Goal: Check status: Check status

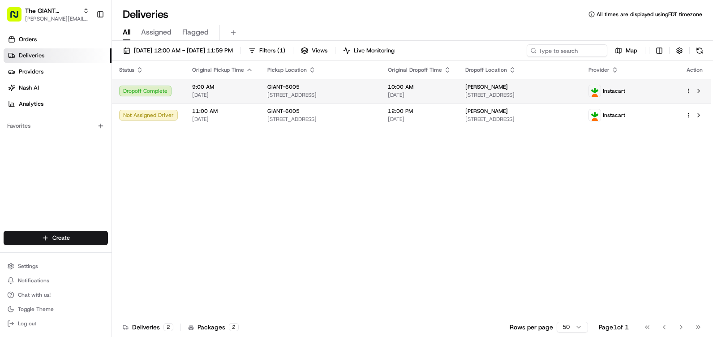
click at [688, 90] on html "The GIANT Company [PERSON_NAME][EMAIL_ADDRESS][PERSON_NAME][DOMAIN_NAME] Toggle…" at bounding box center [356, 168] width 713 height 337
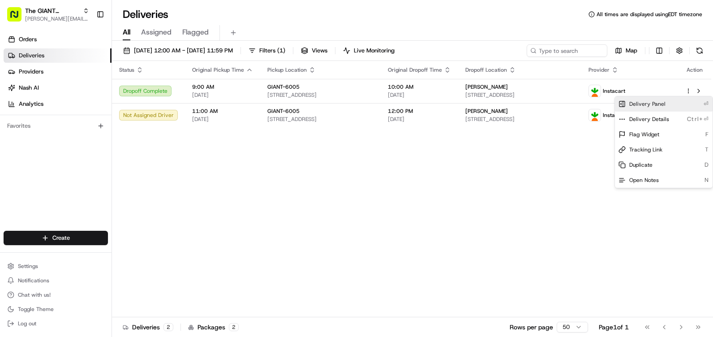
click at [644, 105] on span "Delivery Panel" at bounding box center [647, 103] width 36 height 7
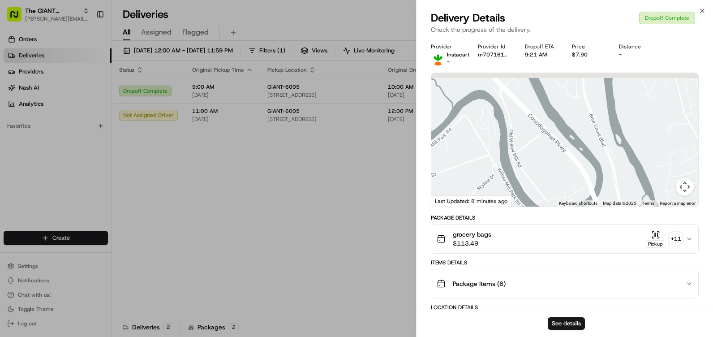
drag, startPoint x: 519, startPoint y: 100, endPoint x: 607, endPoint y: 205, distance: 137.3
click at [607, 205] on div "4 1 2 3 Keyboard shortcuts Map Data Map data ©2025 Map data ©2025 200 m Click t…" at bounding box center [564, 139] width 267 height 133
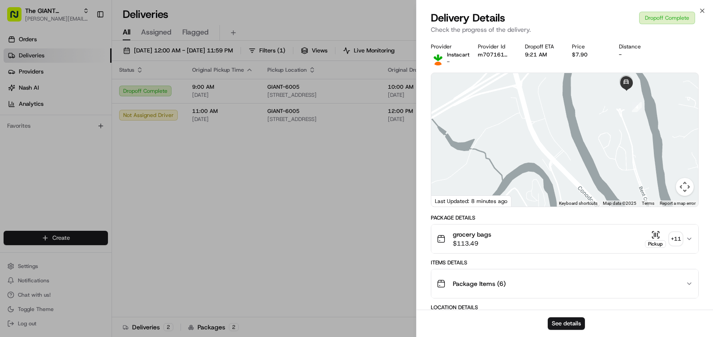
drag, startPoint x: 546, startPoint y: 115, endPoint x: 592, endPoint y: 210, distance: 104.9
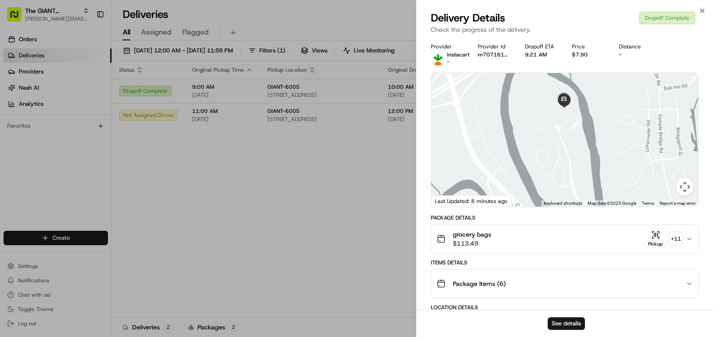
drag, startPoint x: 630, startPoint y: 170, endPoint x: 539, endPoint y: 129, distance: 99.3
click at [539, 129] on div at bounding box center [564, 139] width 267 height 133
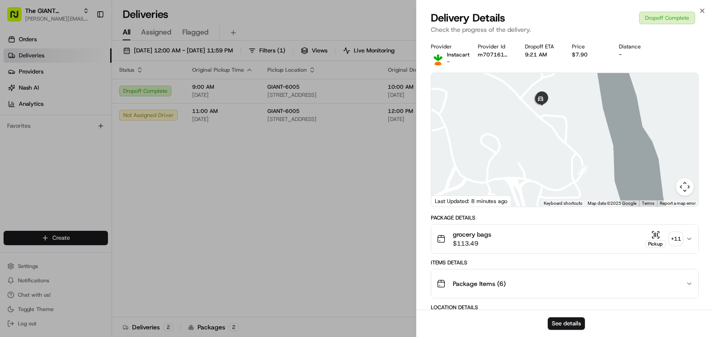
drag, startPoint x: 564, startPoint y: 117, endPoint x: 573, endPoint y: 183, distance: 65.9
click at [573, 184] on div at bounding box center [564, 139] width 267 height 133
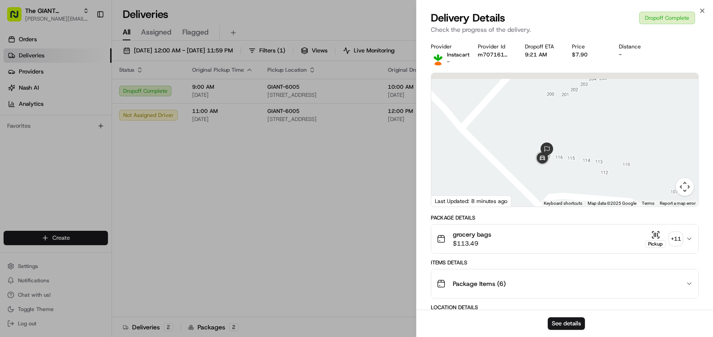
drag, startPoint x: 526, startPoint y: 102, endPoint x: 542, endPoint y: 201, distance: 99.7
click at [542, 201] on div "1 2 3 4 Keyboard shortcuts Map Data Map data ©2025 Google Map data ©2025 Google…" at bounding box center [564, 139] width 267 height 133
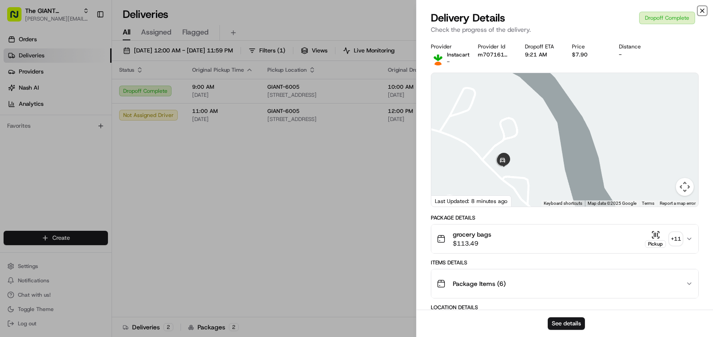
click at [703, 11] on icon "button" at bounding box center [701, 10] width 7 height 7
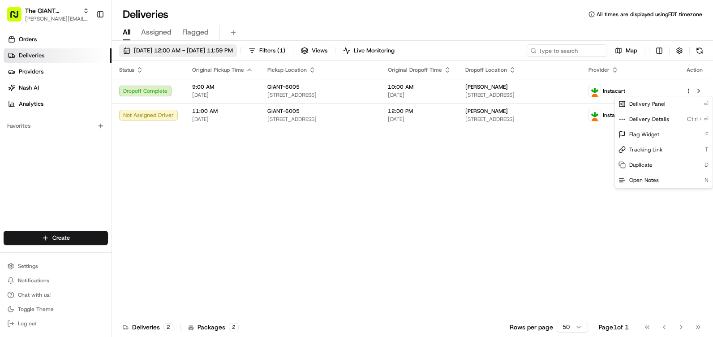
click at [168, 49] on span "08/22/2025 12:00 AM - 08/22/2025 11:59 PM" at bounding box center [183, 51] width 99 height 8
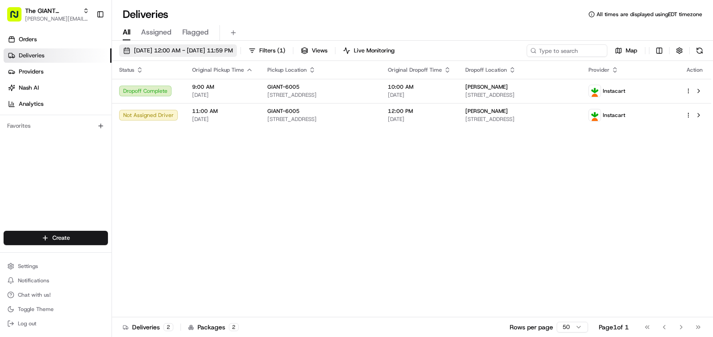
click at [168, 49] on span "08/22/2025 12:00 AM - 08/22/2025 11:59 PM" at bounding box center [183, 51] width 99 height 8
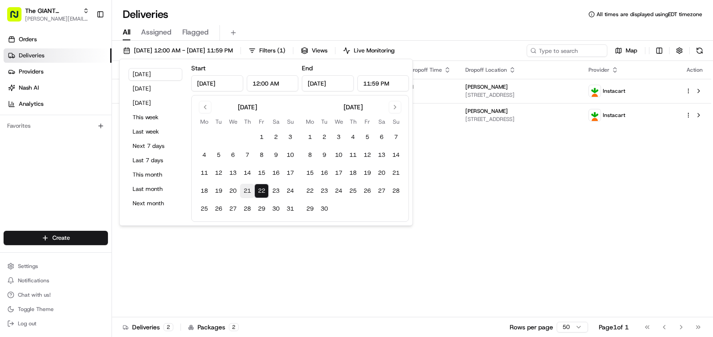
click at [248, 190] on button "21" at bounding box center [247, 191] width 14 height 14
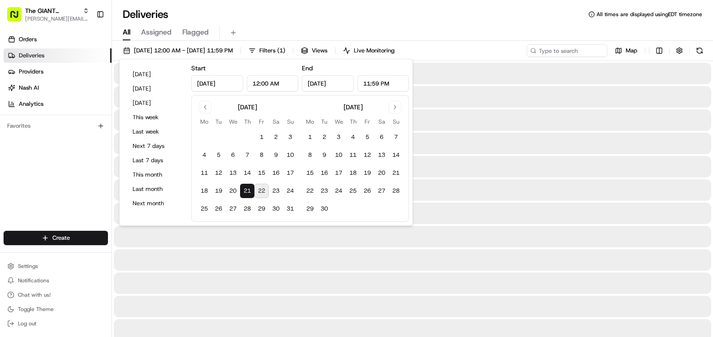
type input "Aug 21, 2025"
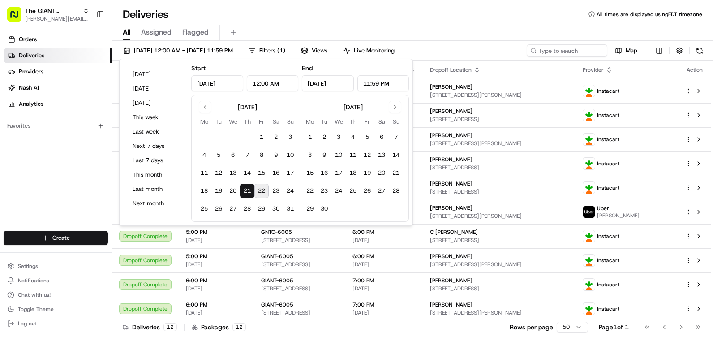
click at [58, 166] on div "Orders Deliveries Providers Nash AI Analytics Favorites" at bounding box center [55, 132] width 111 height 207
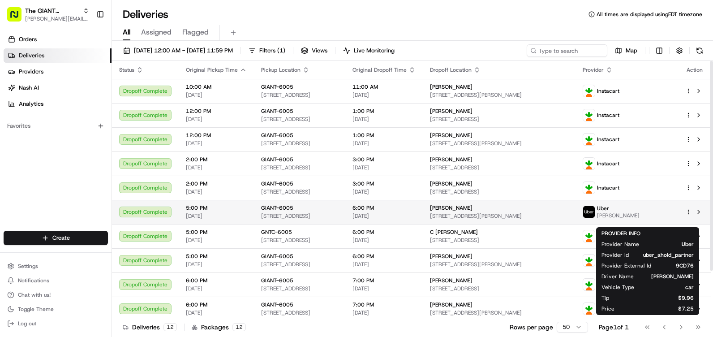
click at [639, 212] on span "MUSTAPHA N." at bounding box center [618, 215] width 43 height 7
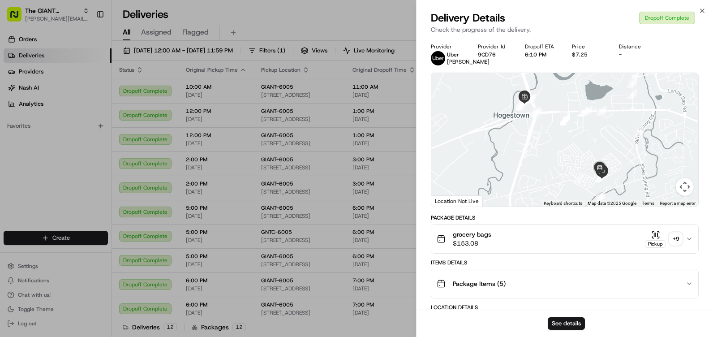
click at [628, 124] on div at bounding box center [564, 139] width 267 height 133
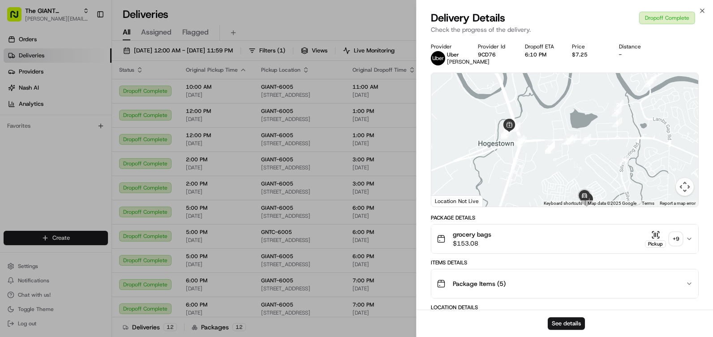
drag, startPoint x: 628, startPoint y: 124, endPoint x: 611, endPoint y: 151, distance: 32.2
click at [610, 153] on div at bounding box center [564, 139] width 267 height 133
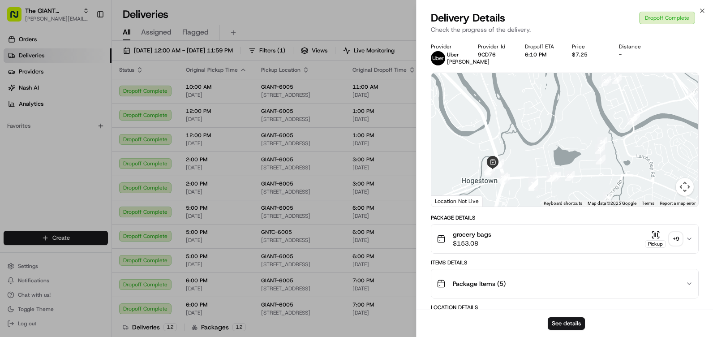
drag, startPoint x: 623, startPoint y: 123, endPoint x: 607, endPoint y: 160, distance: 40.5
click at [607, 160] on div at bounding box center [564, 139] width 267 height 133
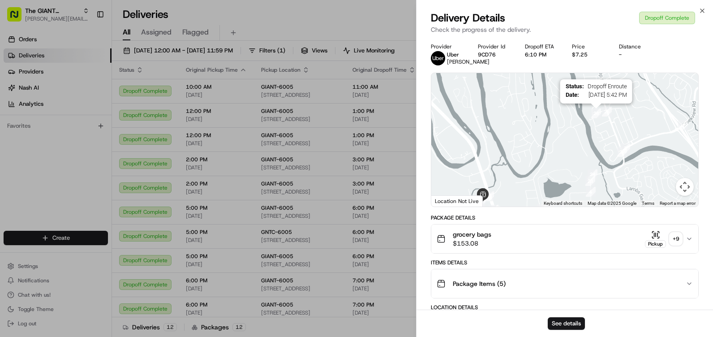
drag, startPoint x: 608, startPoint y: 86, endPoint x: 602, endPoint y: 121, distance: 35.5
click at [598, 118] on img "26" at bounding box center [596, 113] width 10 height 10
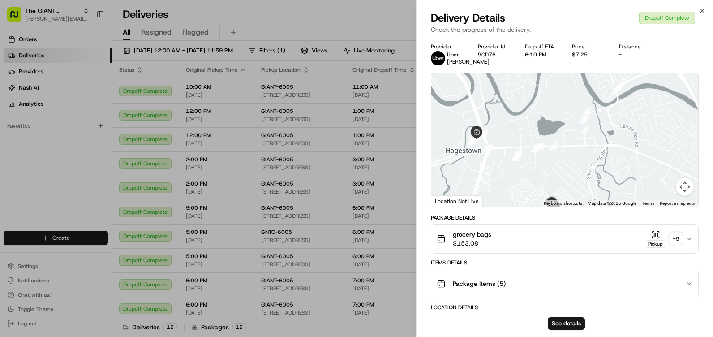
drag, startPoint x: 593, startPoint y: 124, endPoint x: 587, endPoint y: 62, distance: 62.5
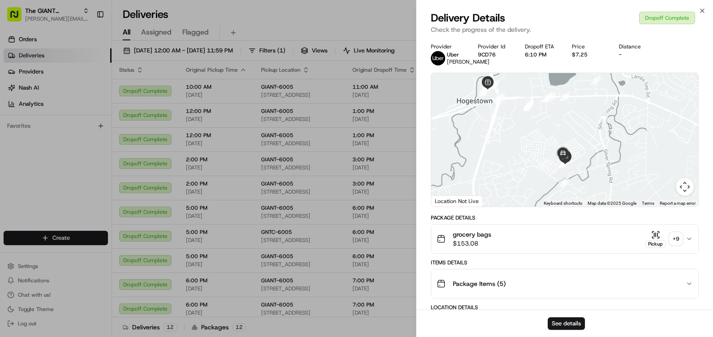
drag, startPoint x: 595, startPoint y: 163, endPoint x: 605, endPoint y: 101, distance: 63.0
click at [605, 101] on div at bounding box center [564, 139] width 267 height 133
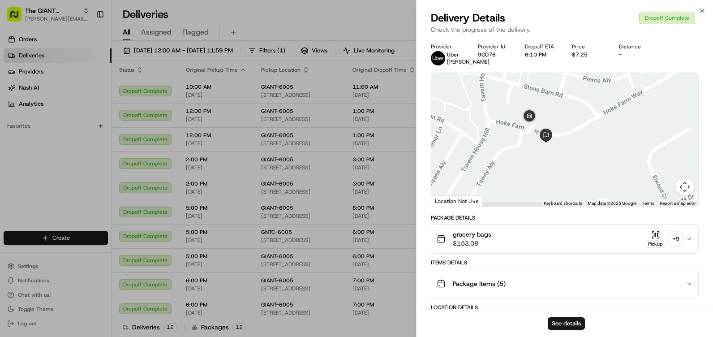
drag, startPoint x: 561, startPoint y: 178, endPoint x: 538, endPoint y: 109, distance: 72.3
click at [538, 110] on div at bounding box center [564, 139] width 267 height 133
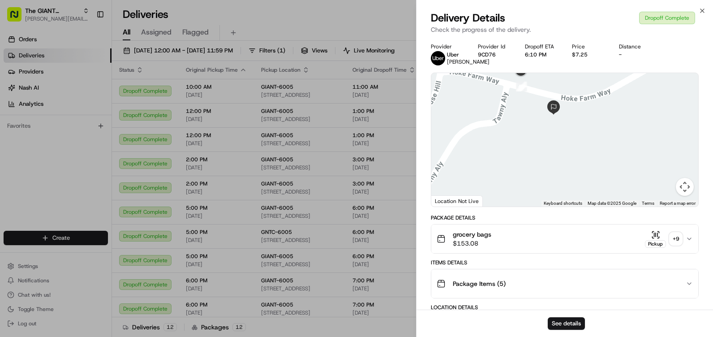
drag, startPoint x: 513, startPoint y: 147, endPoint x: 517, endPoint y: 125, distance: 22.3
click at [517, 125] on div at bounding box center [564, 139] width 267 height 133
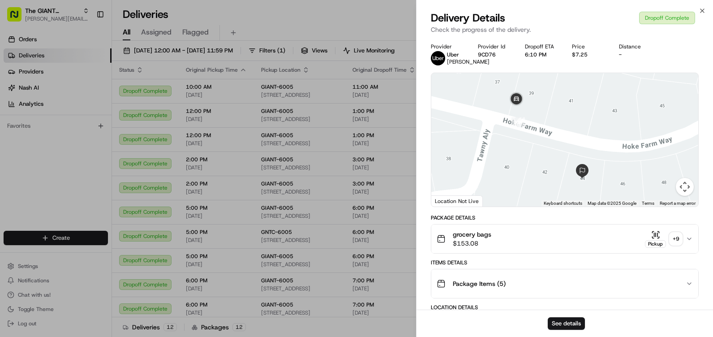
drag, startPoint x: 518, startPoint y: 116, endPoint x: 533, endPoint y: 154, distance: 41.4
click at [541, 182] on div at bounding box center [564, 139] width 267 height 133
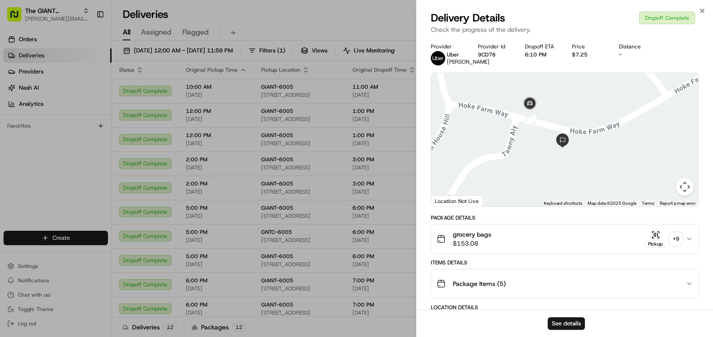
click at [697, 10] on div "Close Delivery Details Dropoff Complete Check the progress of the delivery. Pro…" at bounding box center [564, 168] width 297 height 337
click at [699, 8] on icon "button" at bounding box center [701, 10] width 7 height 7
